Goal: Check status: Check status

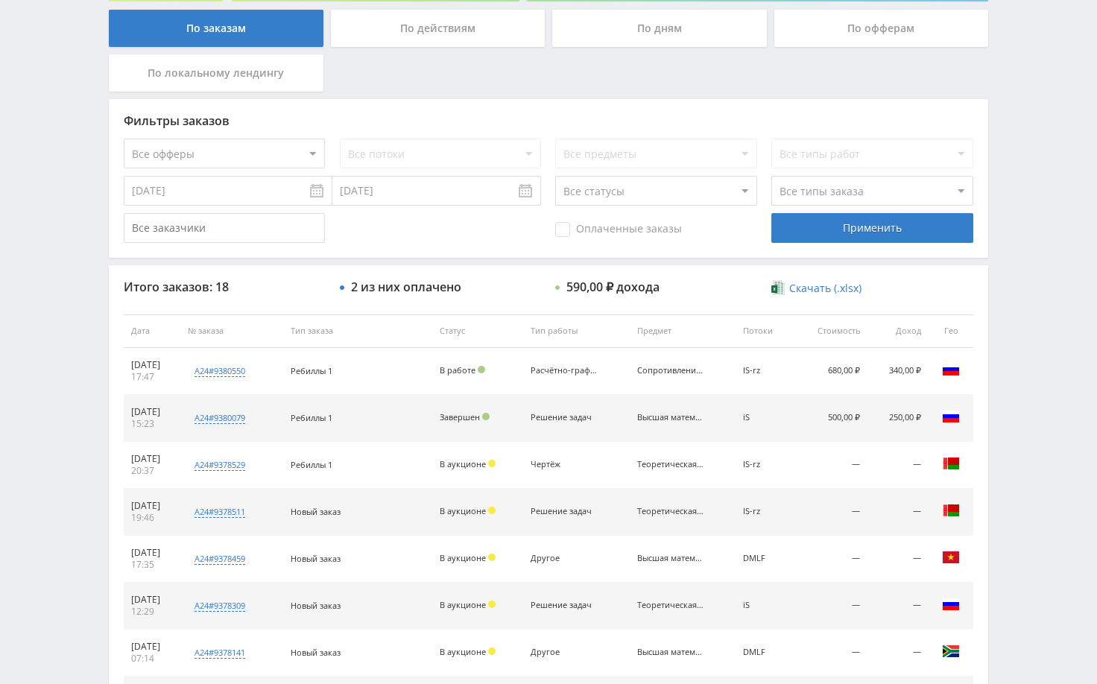
scroll to position [298, 0]
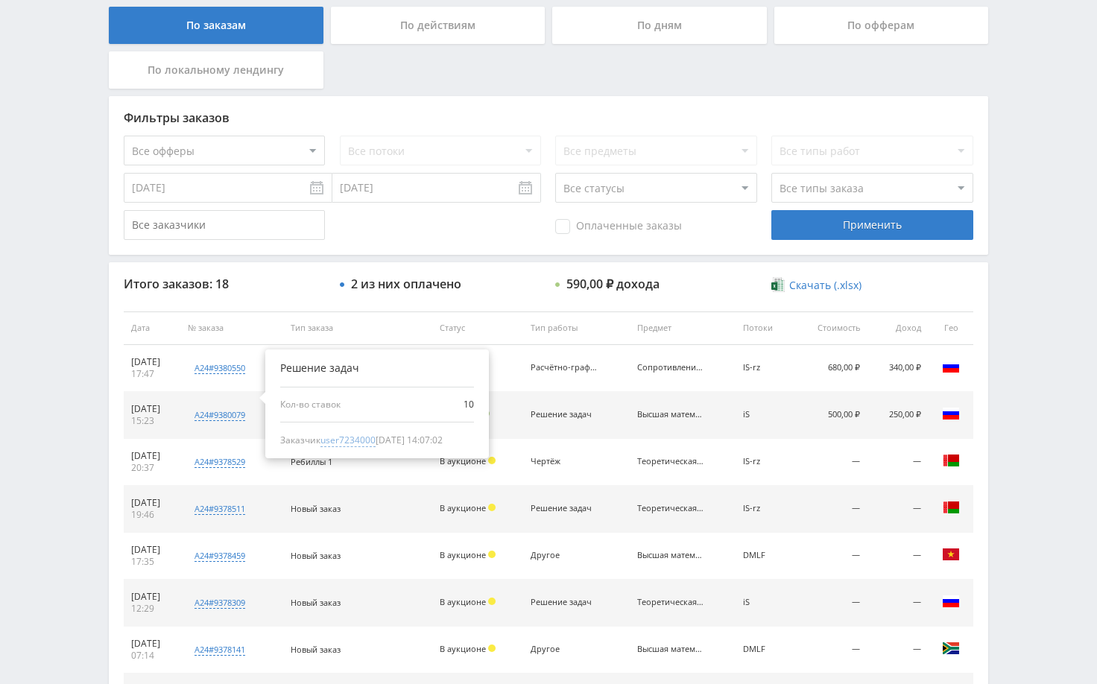
click at [361, 438] on span "user7234000" at bounding box center [348, 440] width 55 height 13
type input "26.08.2024"
type input "user7234000"
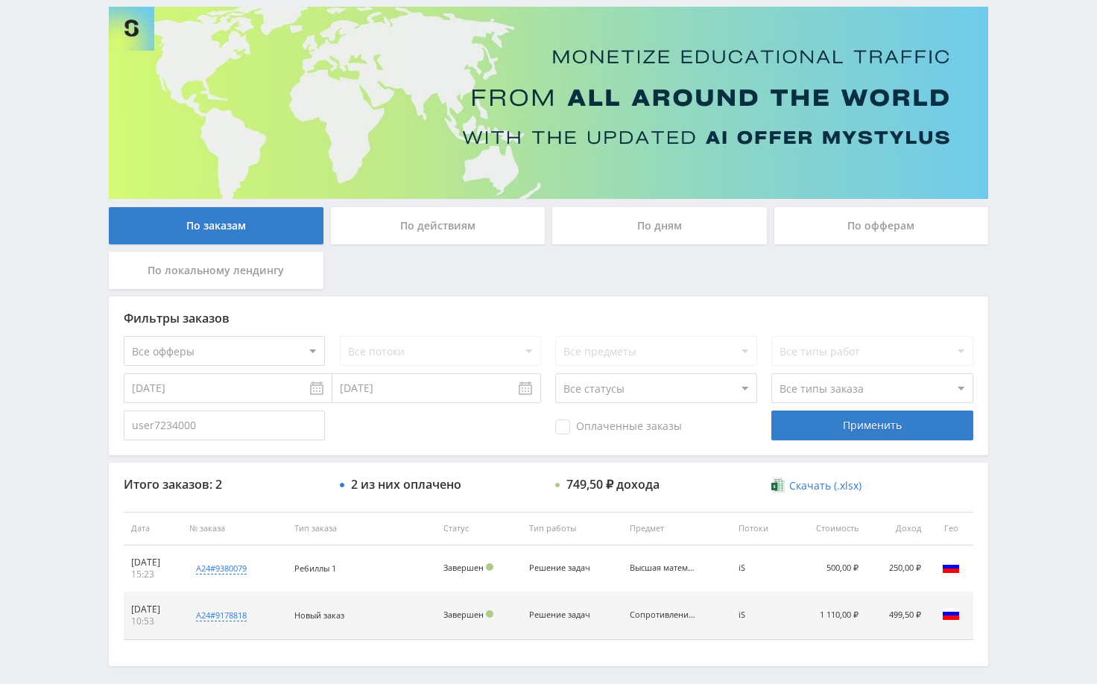
scroll to position [162, 0]
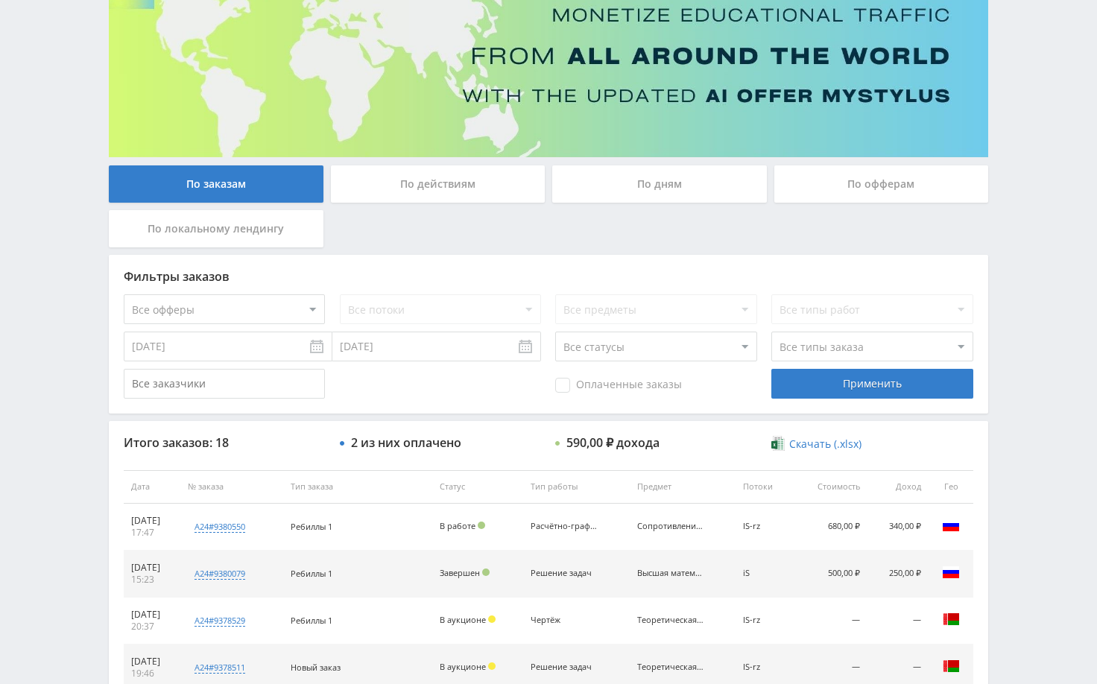
scroll to position [149, 0]
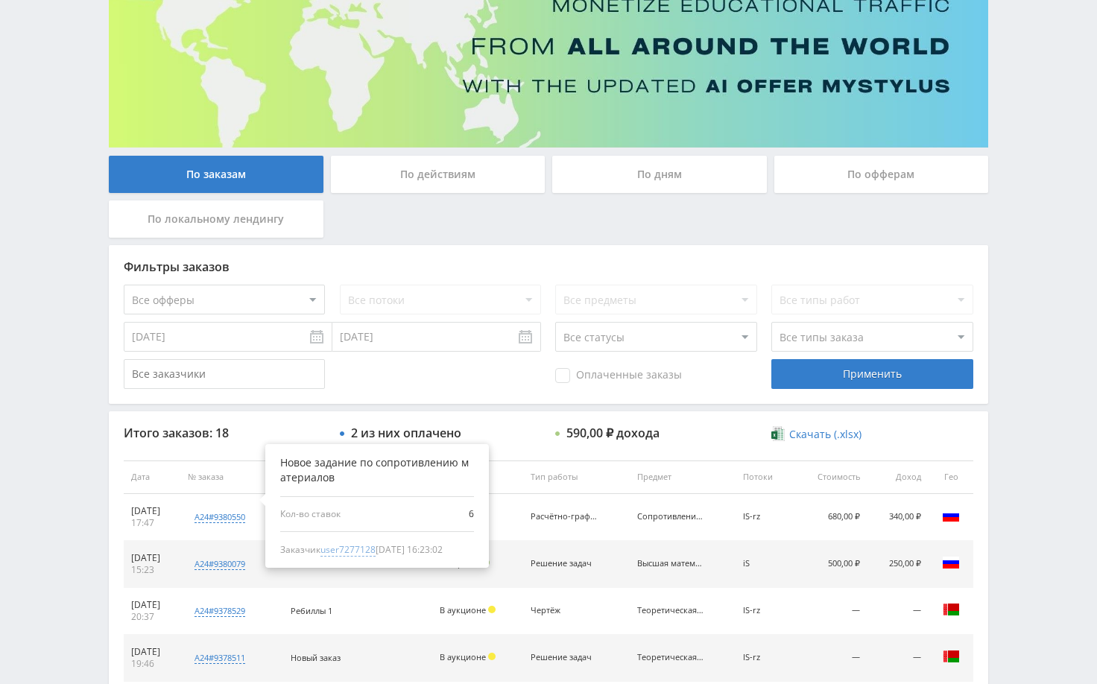
click at [376, 553] on span "user7277128" at bounding box center [348, 550] width 55 height 13
type input "26.08.2024"
type input "user7277128"
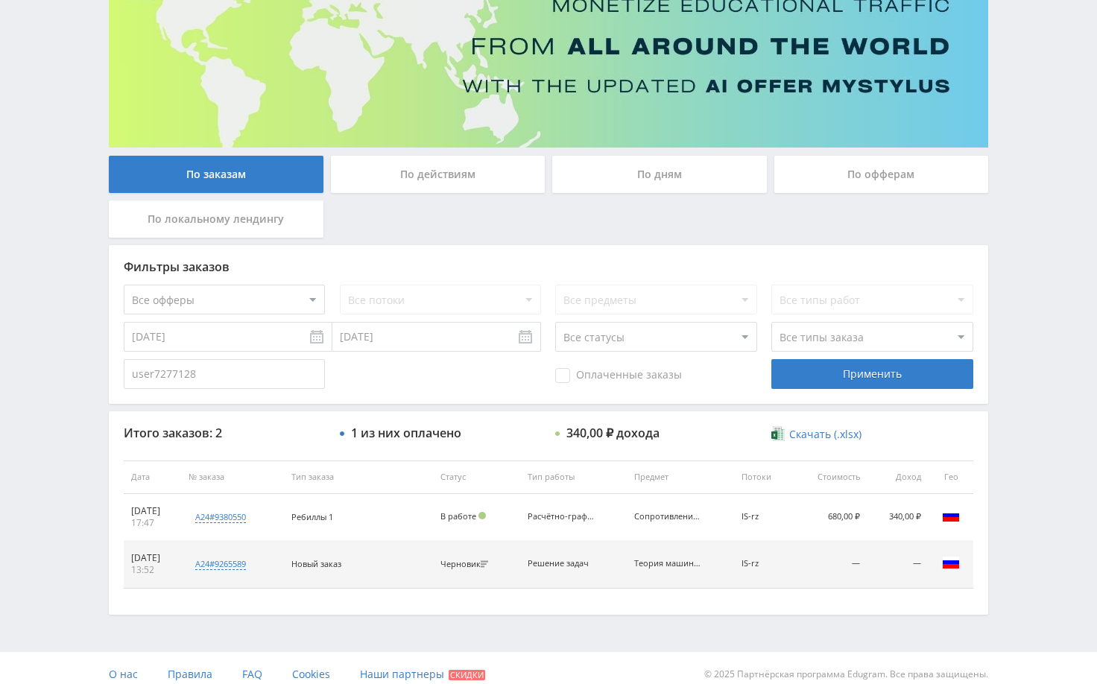
scroll to position [162, 0]
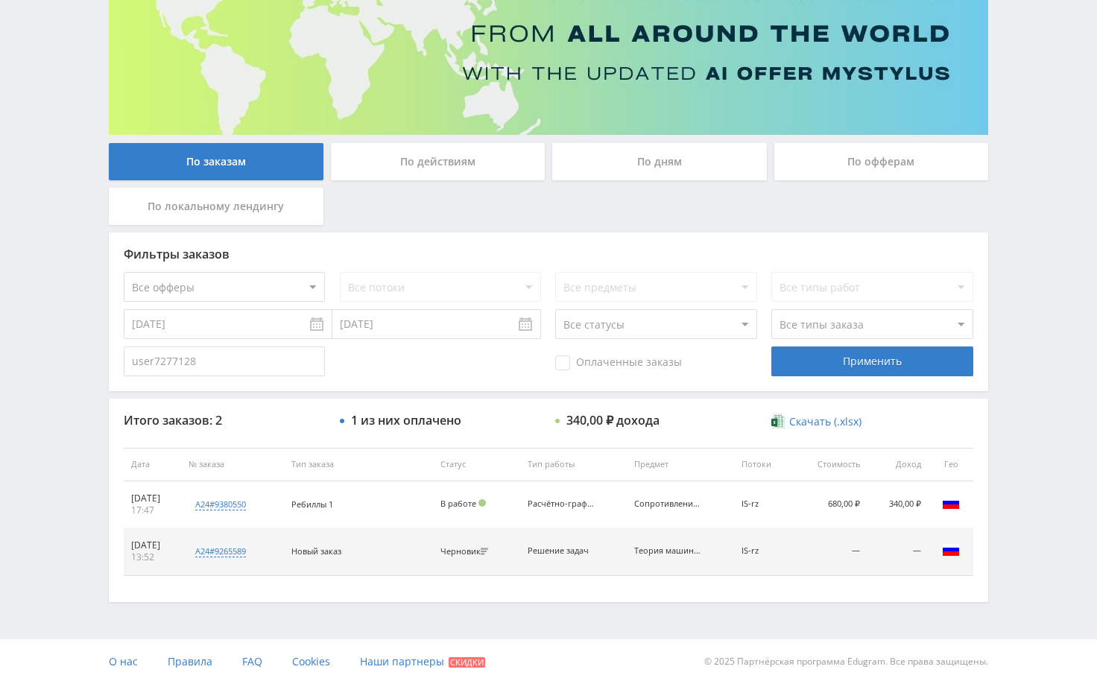
click at [1049, 362] on div "Telegram-канал Инструменты База знаний Ваш менеджер: Alex Alex Online @edugram_…" at bounding box center [548, 261] width 1097 height 846
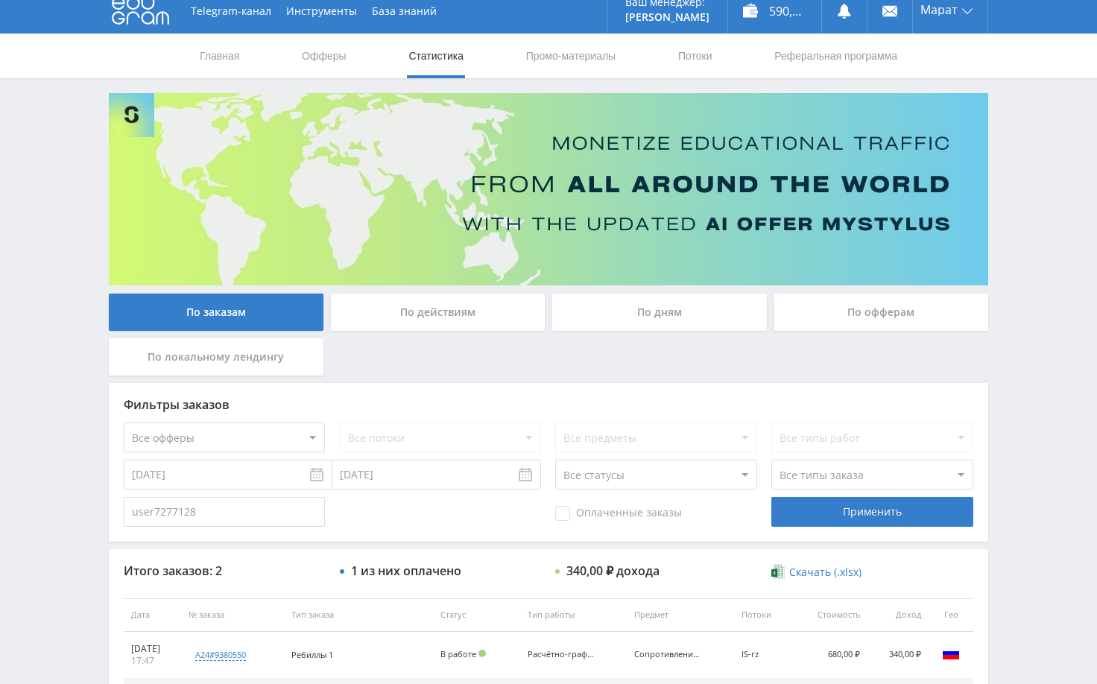
scroll to position [0, 0]
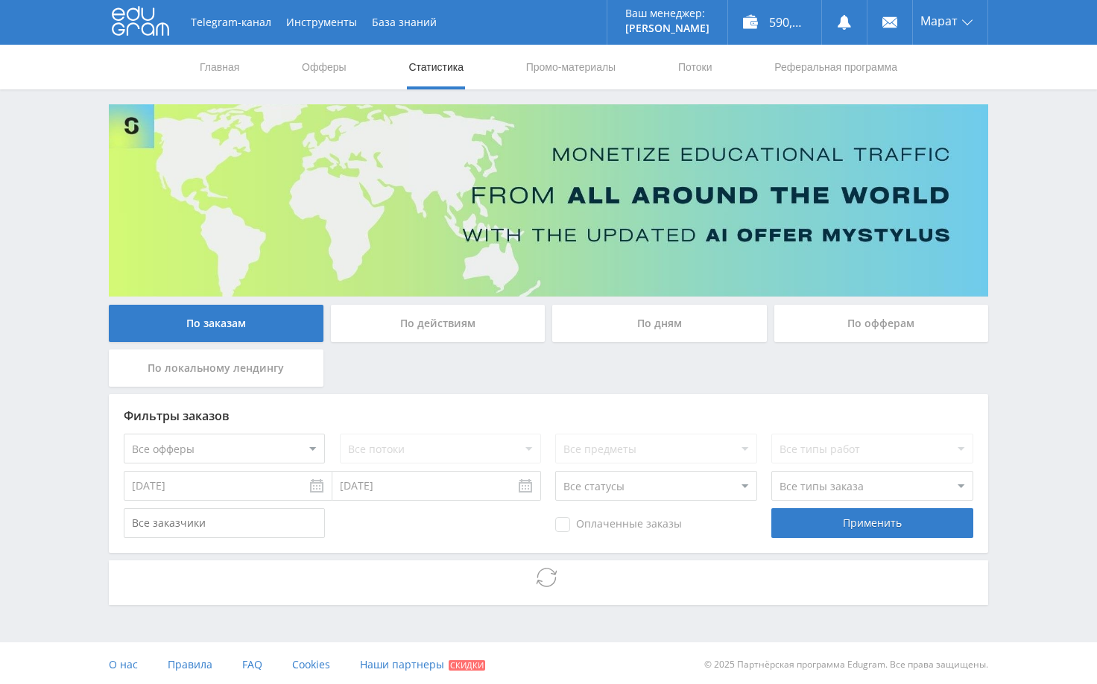
click at [1044, 192] on div "Telegram-канал Инструменты База знаний Ваш менеджер: [PERSON_NAME] Online @edug…" at bounding box center [548, 343] width 1097 height 687
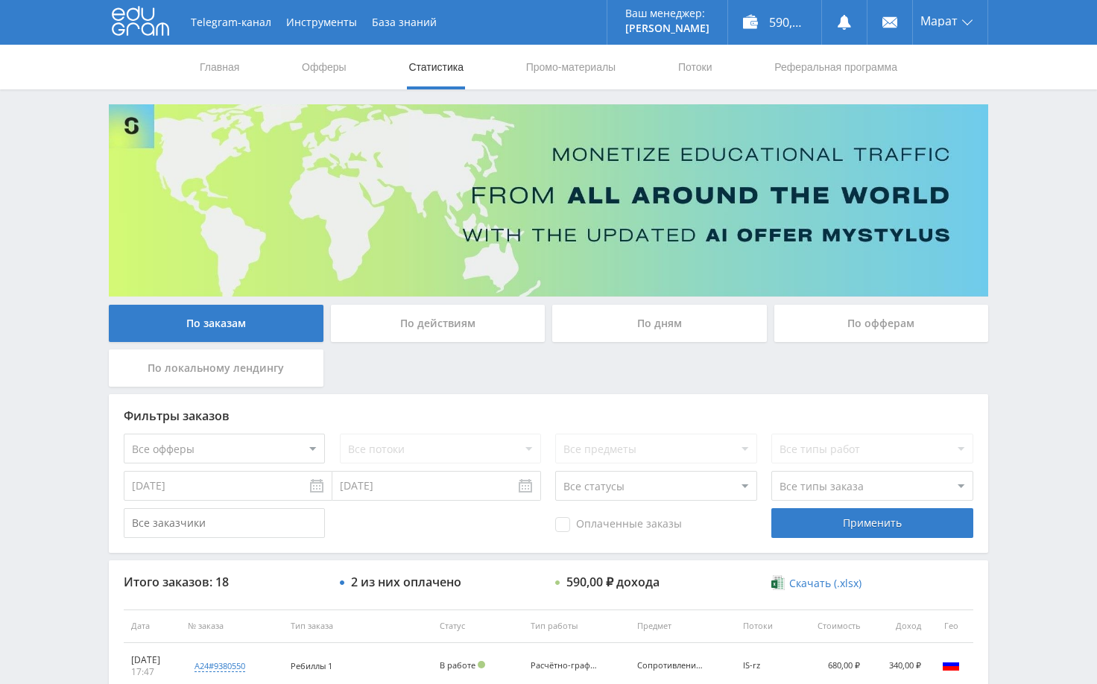
click at [65, 322] on div "Telegram-канал Инструменты База знаний Ваш менеджер: [PERSON_NAME] Online @edug…" at bounding box center [548, 626] width 1097 height 1252
